Goal: Navigation & Orientation: Find specific page/section

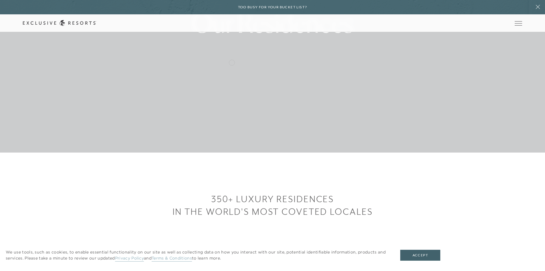
scroll to position [143, 0]
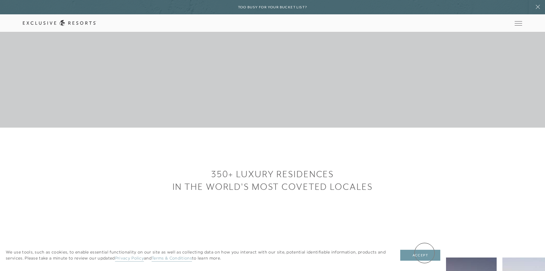
click at [425, 253] on button "Accept" at bounding box center [421, 254] width 40 height 11
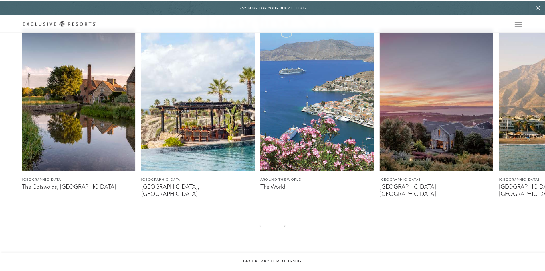
scroll to position [0, 0]
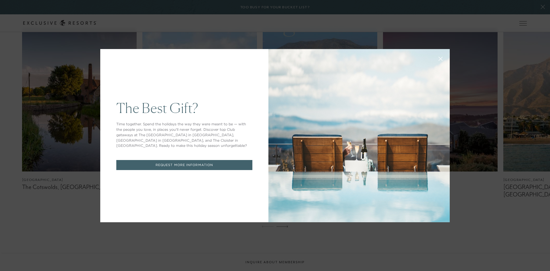
click at [437, 56] on button at bounding box center [440, 58] width 14 height 14
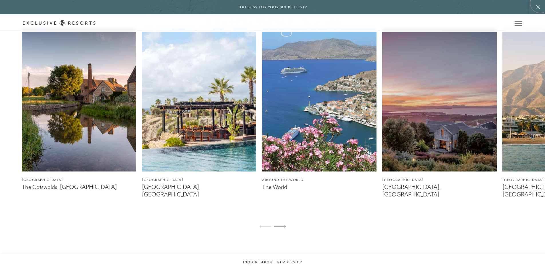
click at [541, 3] on button at bounding box center [538, 7] width 14 height 14
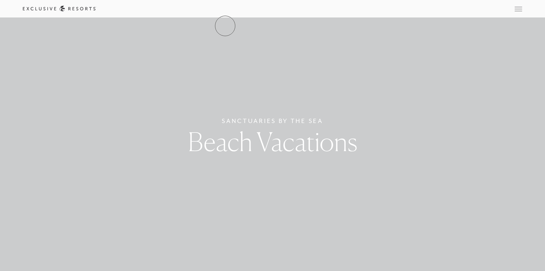
click at [0, 0] on link "The Collection" at bounding box center [0, 0] width 0 height 0
